Goal: Information Seeking & Learning: Learn about a topic

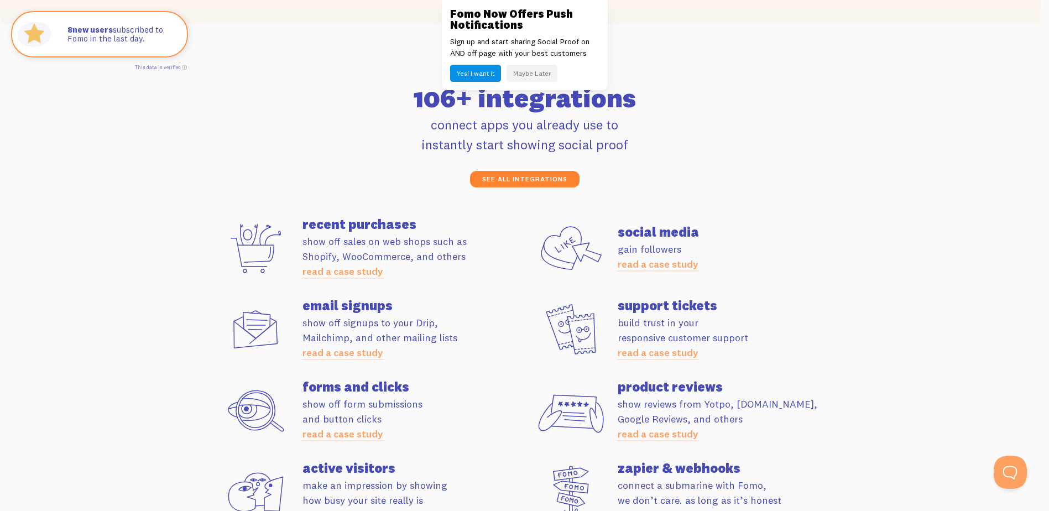
scroll to position [3098, 0]
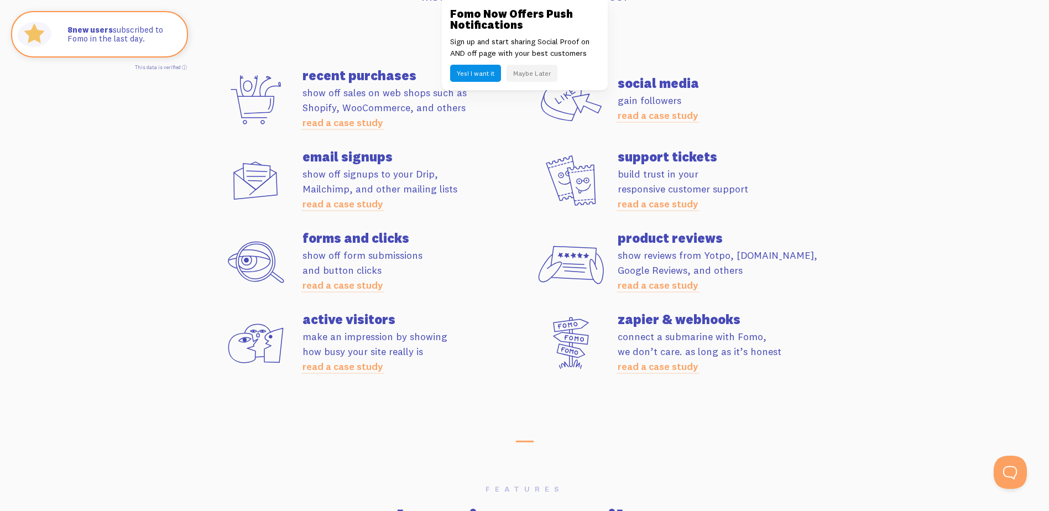
click at [535, 74] on button "Maybe Later" at bounding box center [532, 73] width 51 height 17
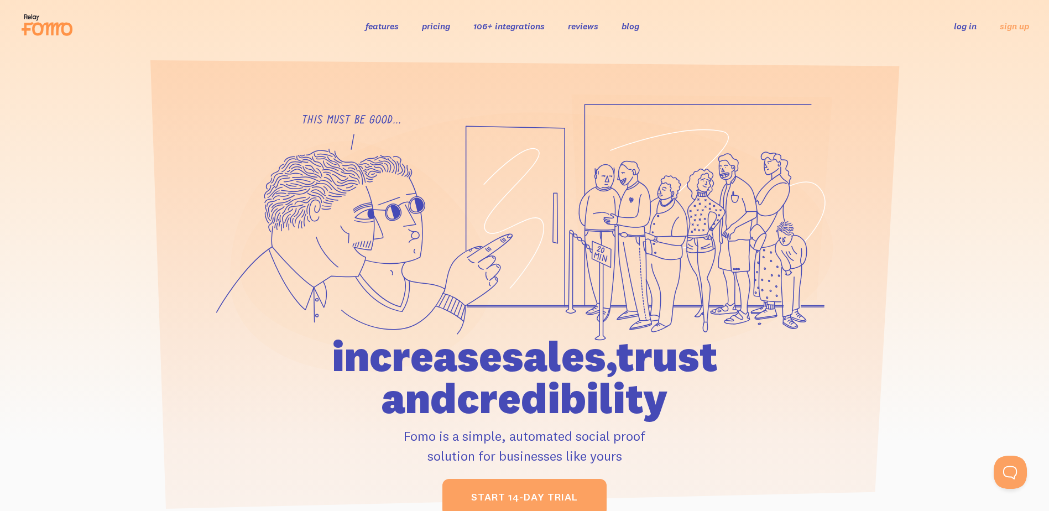
scroll to position [0, 0]
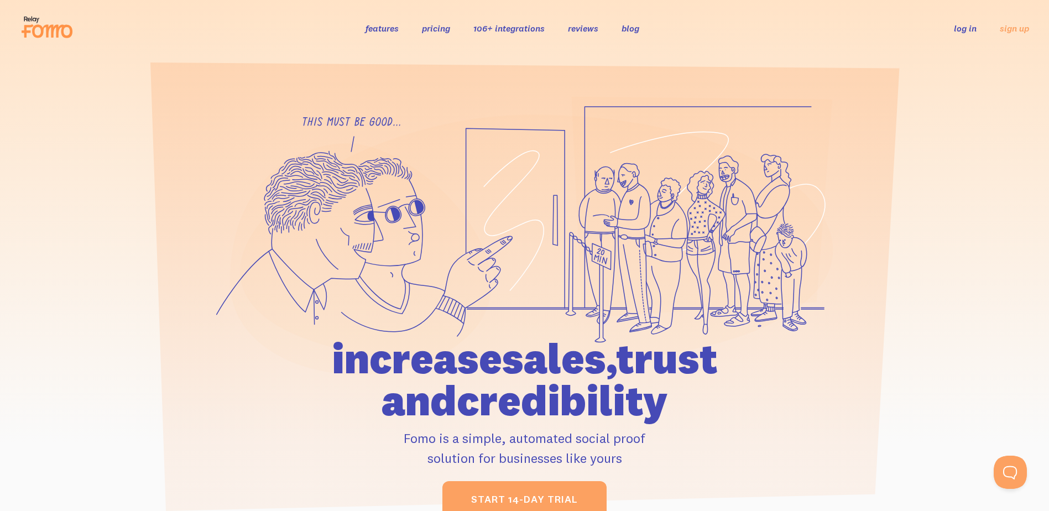
click at [437, 27] on link "pricing" at bounding box center [436, 28] width 28 height 11
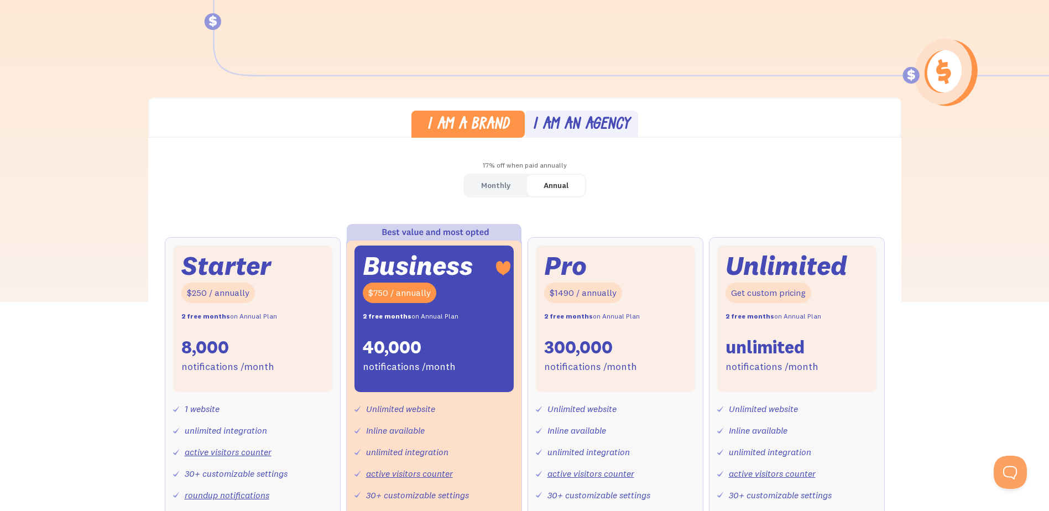
click at [493, 183] on div "Monthly" at bounding box center [495, 186] width 29 height 16
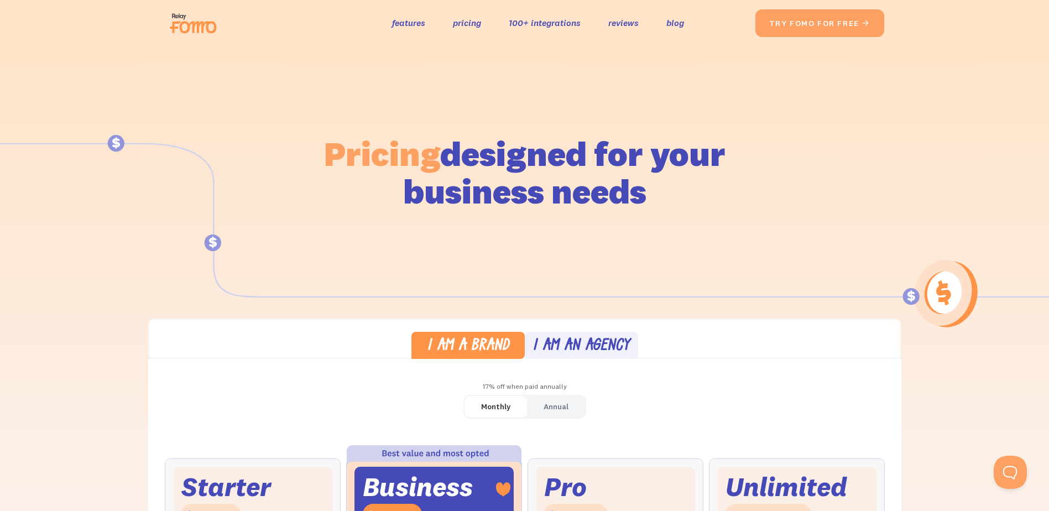
click at [567, 340] on div "I am an agency" at bounding box center [581, 347] width 97 height 16
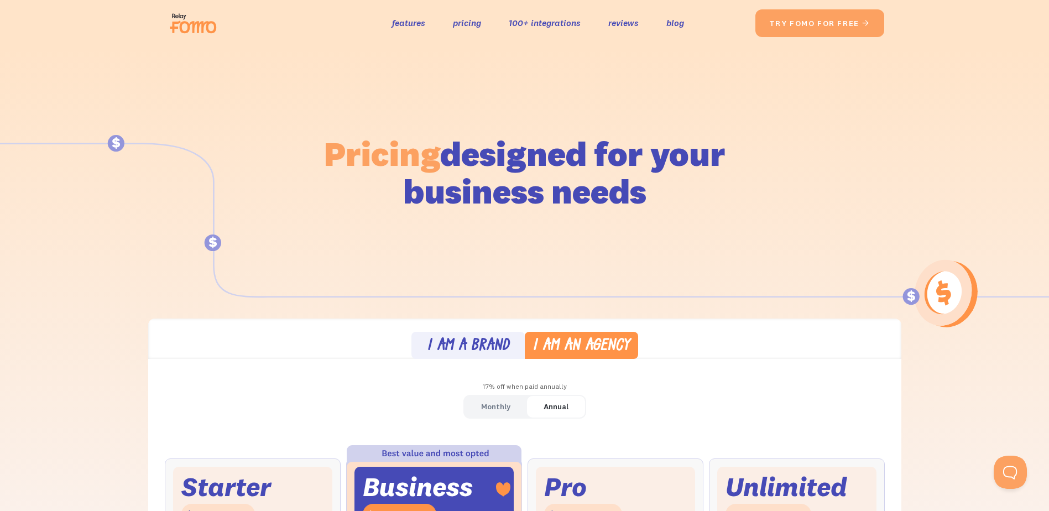
click at [492, 333] on link "I am a brand" at bounding box center [468, 345] width 113 height 27
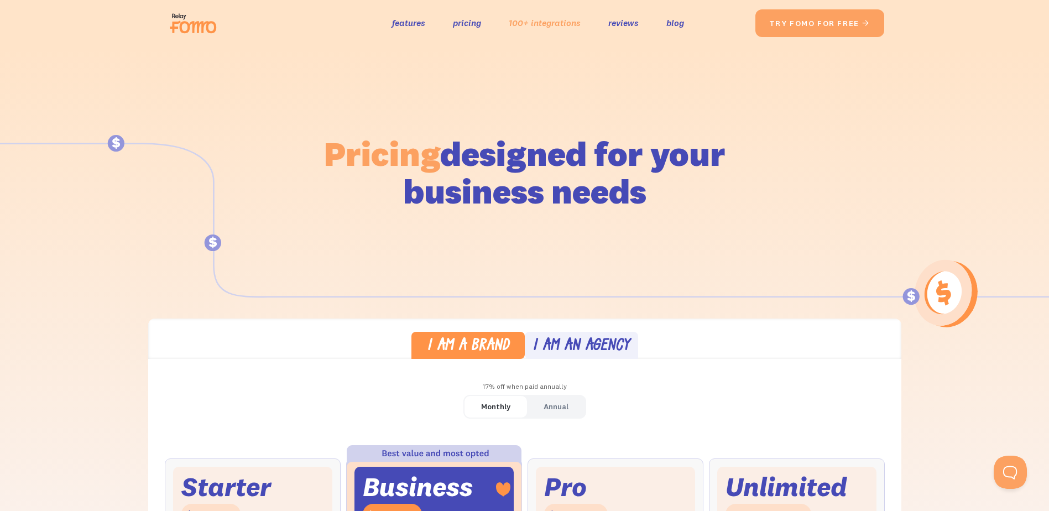
click at [529, 25] on link "100+ integrations" at bounding box center [545, 23] width 72 height 16
click at [531, 24] on link "100+ integrations" at bounding box center [545, 23] width 72 height 16
click at [520, 26] on link "100+ integrations" at bounding box center [545, 23] width 72 height 16
click at [424, 25] on link "features" at bounding box center [408, 23] width 33 height 16
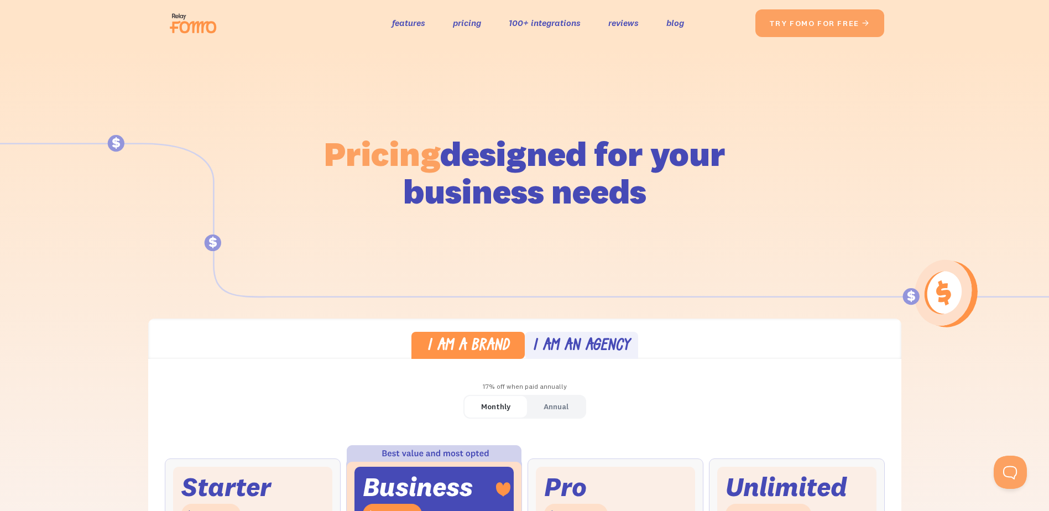
click at [178, 33] on img at bounding box center [196, 23] width 62 height 35
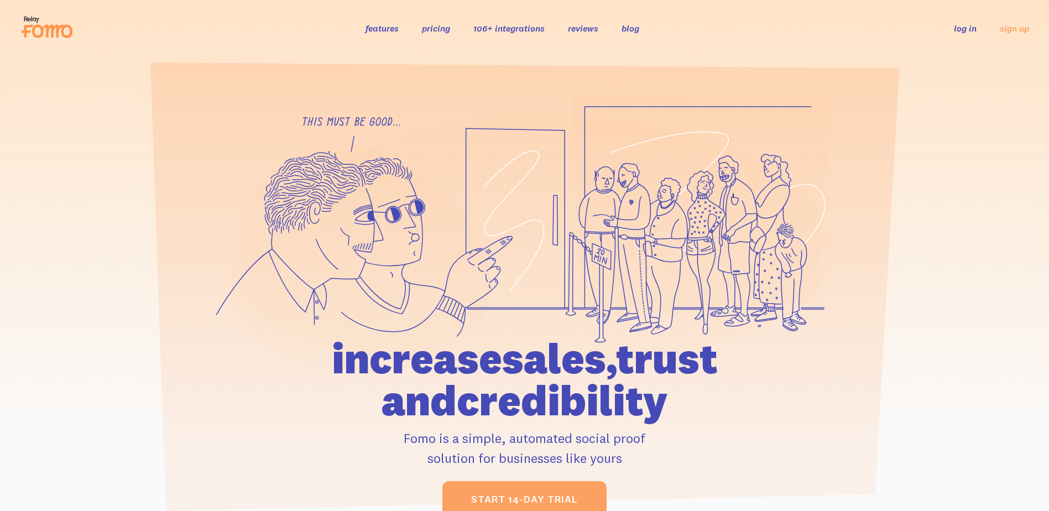
click at [480, 26] on link "106+ integrations" at bounding box center [509, 28] width 71 height 11
click at [483, 30] on link "106+ integrations" at bounding box center [509, 28] width 71 height 11
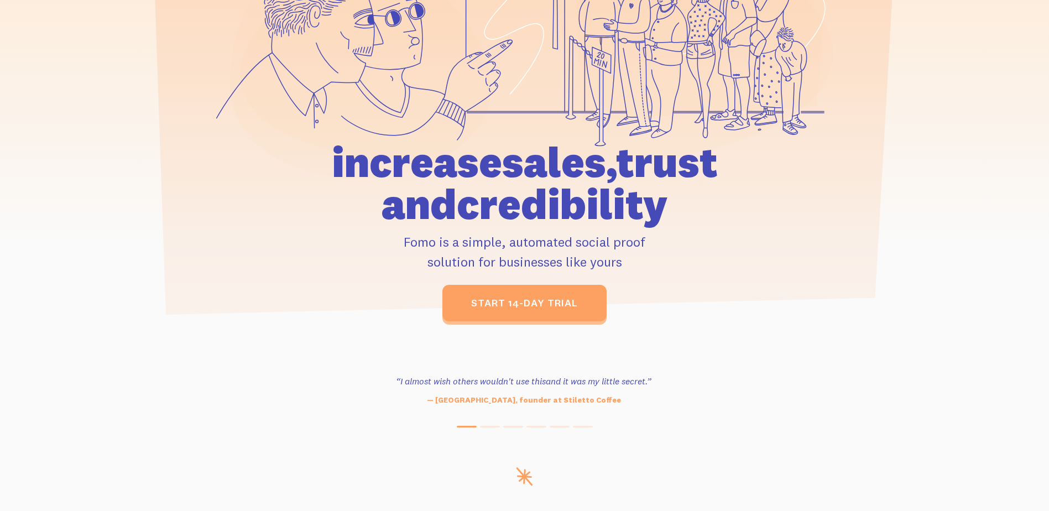
scroll to position [171, 0]
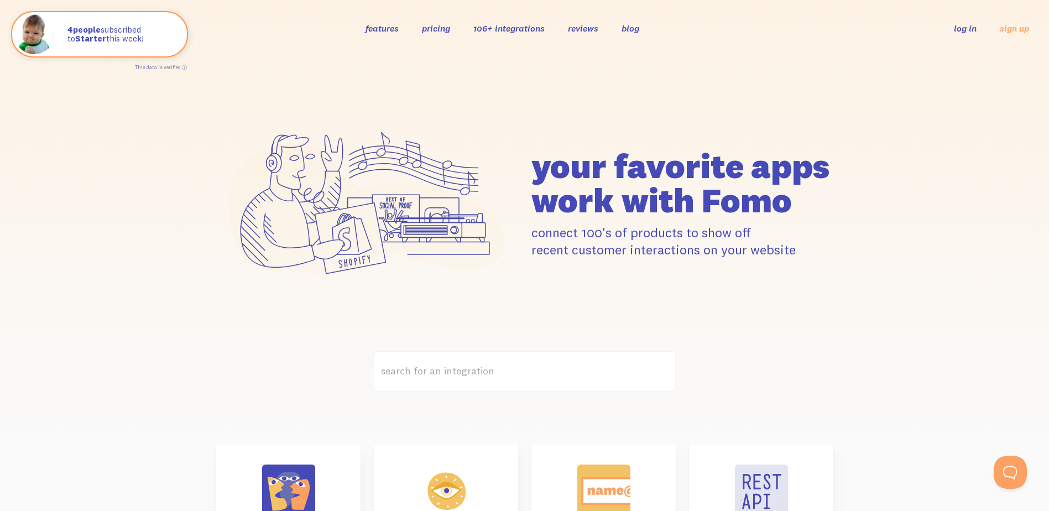
click at [431, 31] on link "pricing" at bounding box center [436, 28] width 28 height 11
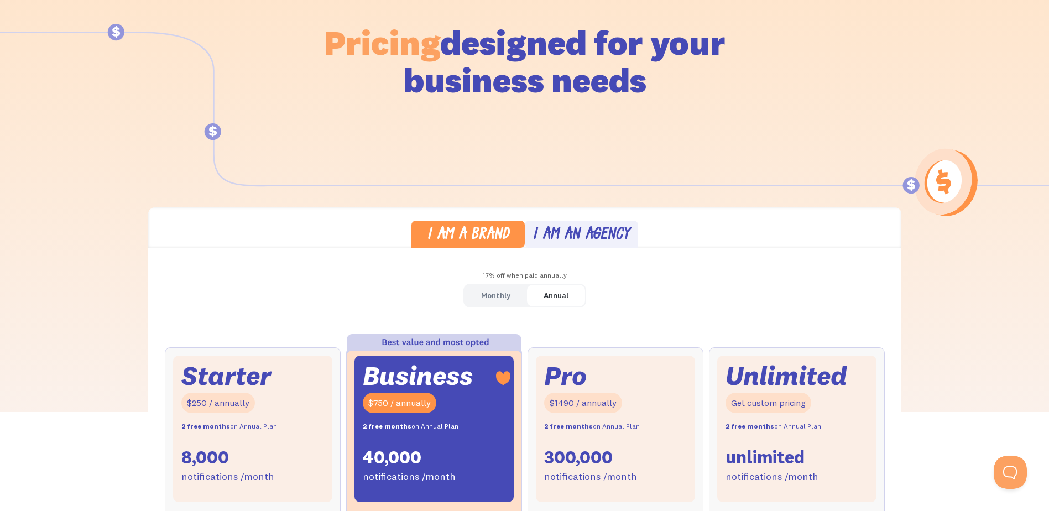
scroll to position [277, 0]
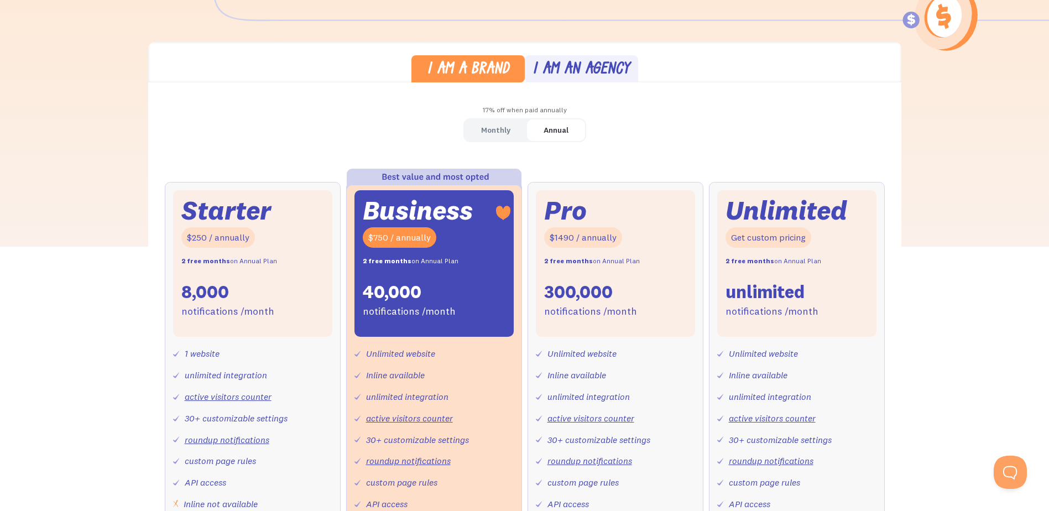
click at [475, 137] on link "Monthly" at bounding box center [496, 130] width 63 height 22
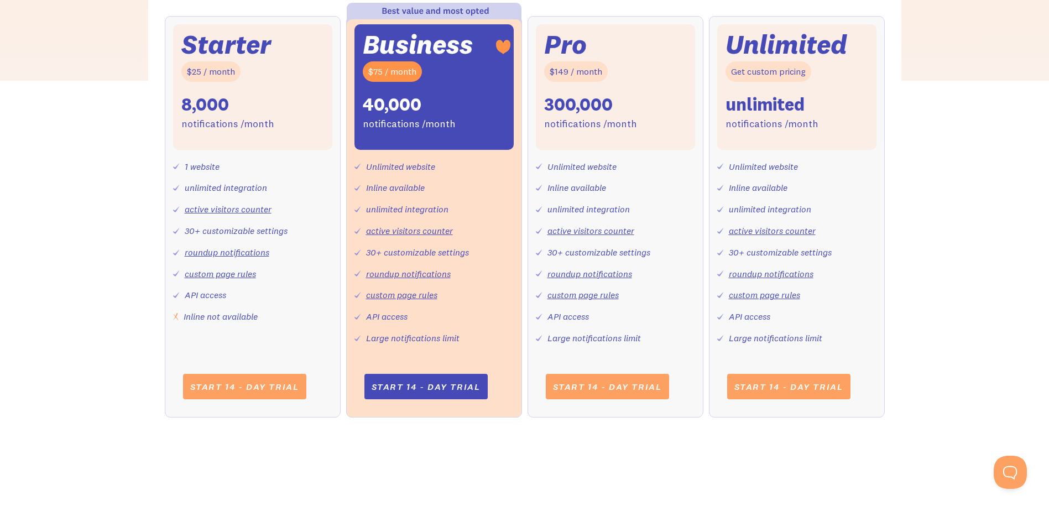
scroll to position [0, 0]
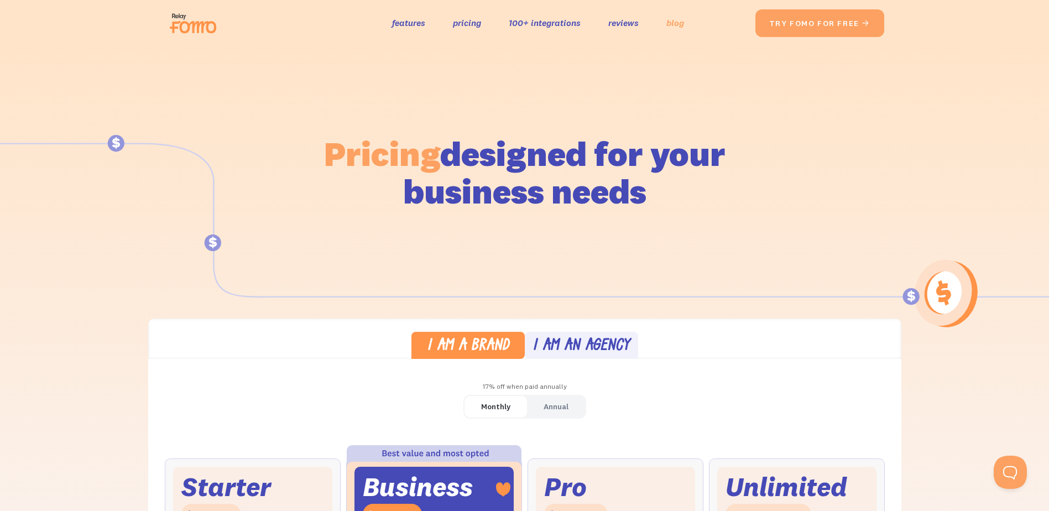
click at [668, 24] on link "blog" at bounding box center [676, 23] width 18 height 16
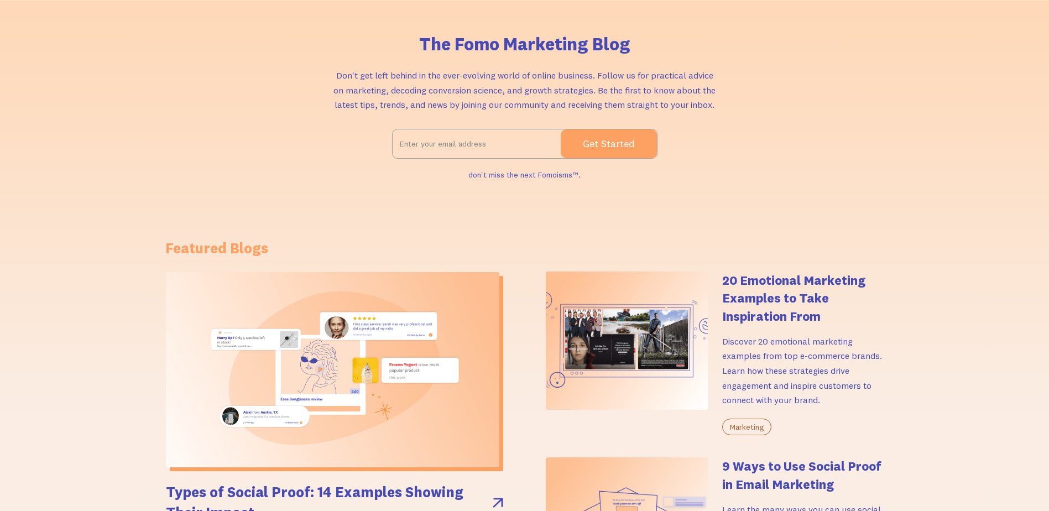
scroll to position [166, 0]
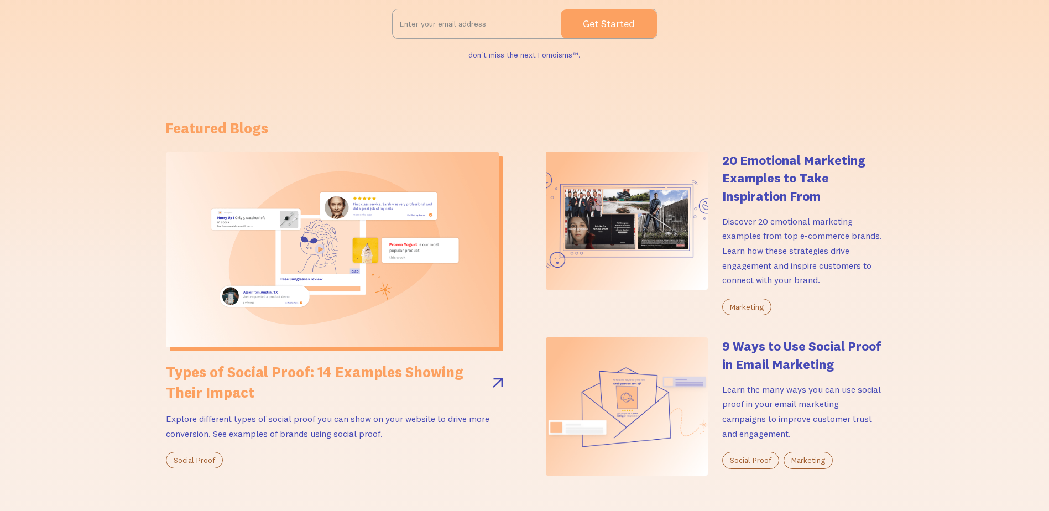
click at [340, 382] on h2 "Types of Social Proof: 14 Examples Showing Their Impact" at bounding box center [324, 382] width 316 height 40
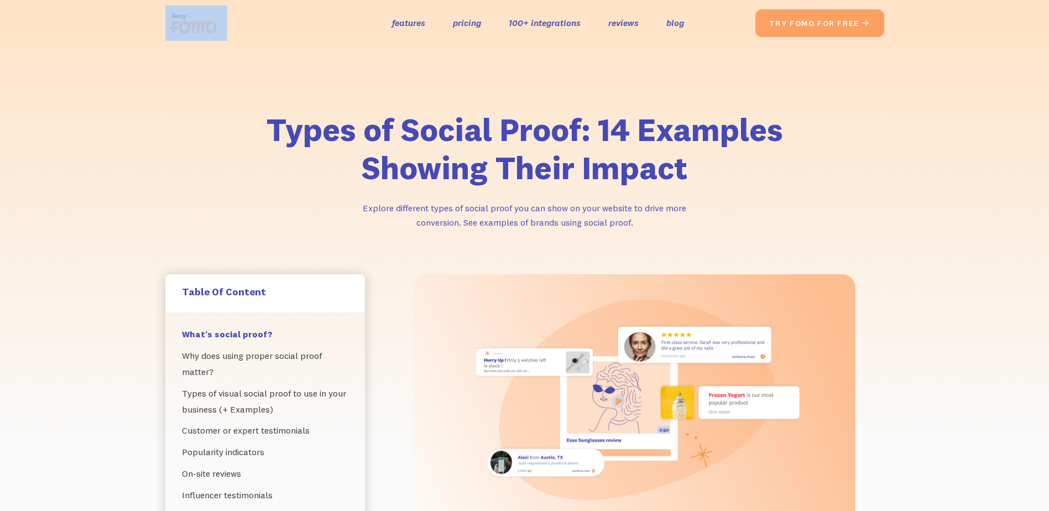
drag, startPoint x: 154, startPoint y: 14, endPoint x: 243, endPoint y: 40, distance: 93.3
click at [243, 40] on div "the original social proof app features pricing 100+ integrations reviews blog S…" at bounding box center [524, 23] width 741 height 35
drag, startPoint x: 243, startPoint y: 40, endPoint x: 207, endPoint y: 32, distance: 36.8
drag, startPoint x: 207, startPoint y: 32, endPoint x: 155, endPoint y: 61, distance: 59.9
click at [148, 74] on div "Types of Social Proof: 14 Examples Showing Their Impact Explore different types…" at bounding box center [524, 160] width 1049 height 228
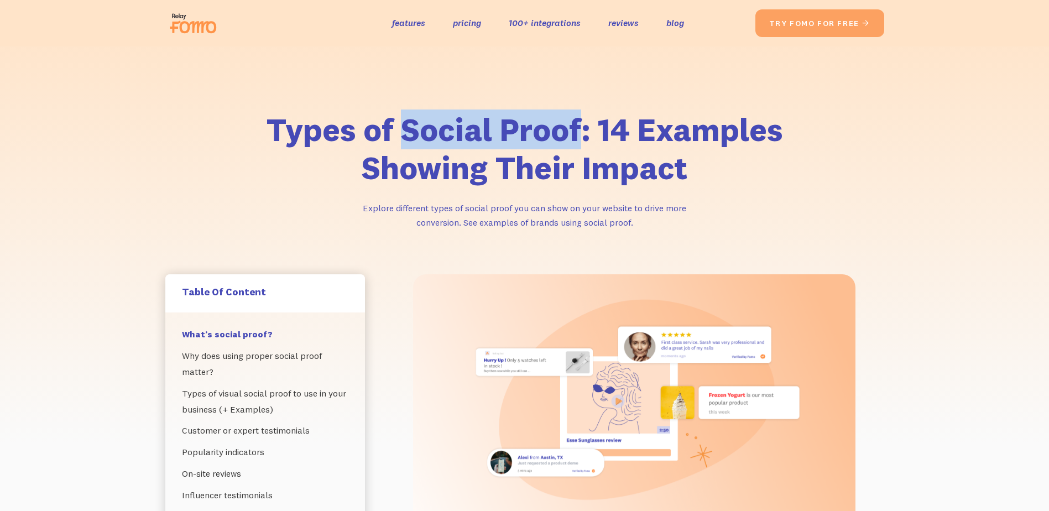
drag, startPoint x: 408, startPoint y: 121, endPoint x: 580, endPoint y: 116, distance: 172.7
click at [580, 116] on h1 "Types of Social Proof: 14 Examples Showing Their Impact" at bounding box center [525, 149] width 564 height 77
copy h1 "Social Proof"
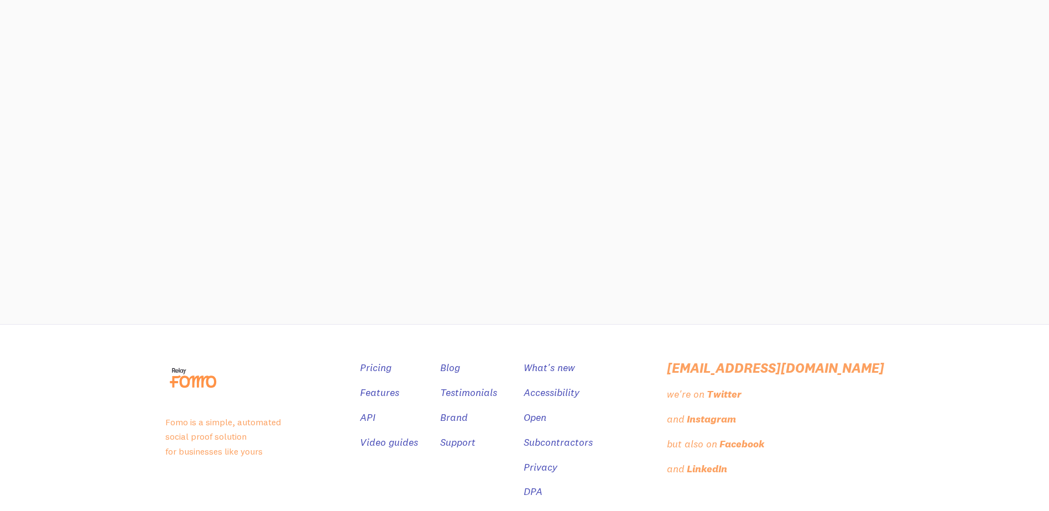
scroll to position [10957, 0]
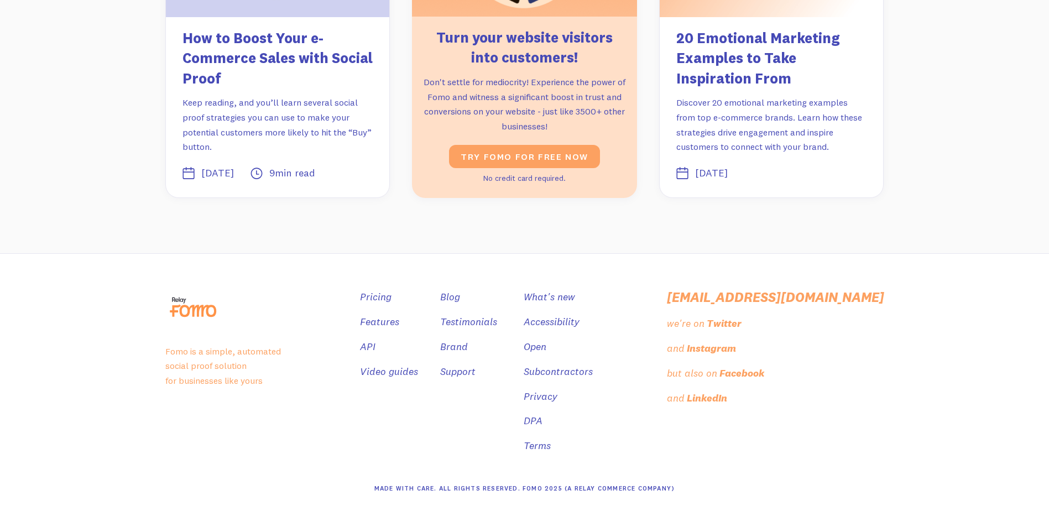
drag, startPoint x: 783, startPoint y: 308, endPoint x: 791, endPoint y: 308, distance: 8.3
click at [705, 316] on div "we're on" at bounding box center [686, 324] width 38 height 16
click at [743, 316] on div "Twitter" at bounding box center [725, 324] width 35 height 16
click at [417, 259] on div "the original social proof app Fomo is a simple, automated social proof solution…" at bounding box center [524, 358] width 719 height 209
click at [729, 391] on div "LinkedIn" at bounding box center [708, 399] width 40 height 16
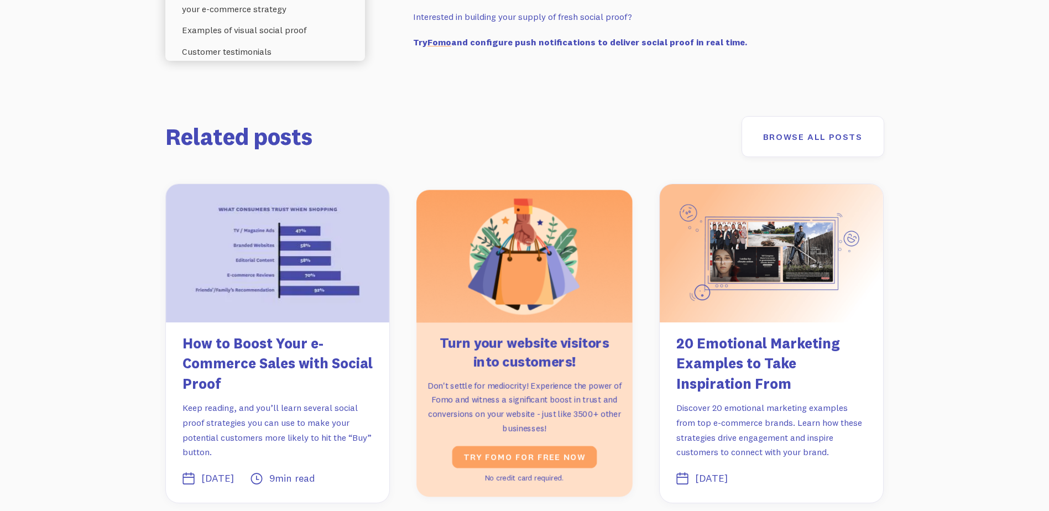
scroll to position [10625, 0]
